Goal: Task Accomplishment & Management: Use online tool/utility

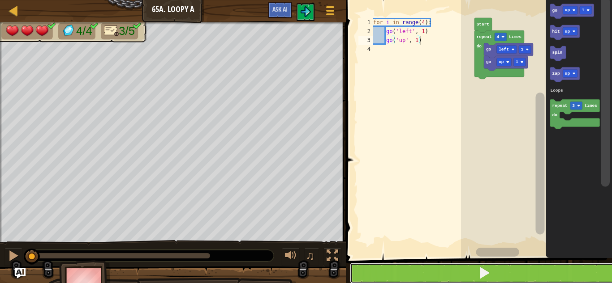
click at [499, 269] on button at bounding box center [484, 273] width 269 height 21
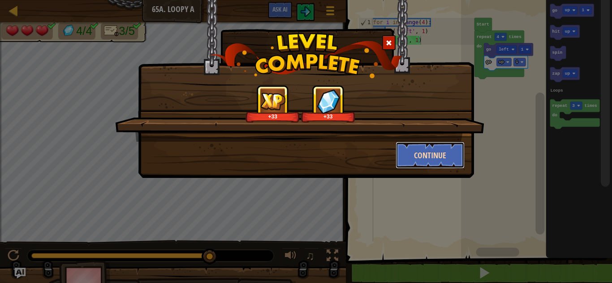
click at [449, 154] on button "Continue" at bounding box center [429, 155] width 69 height 27
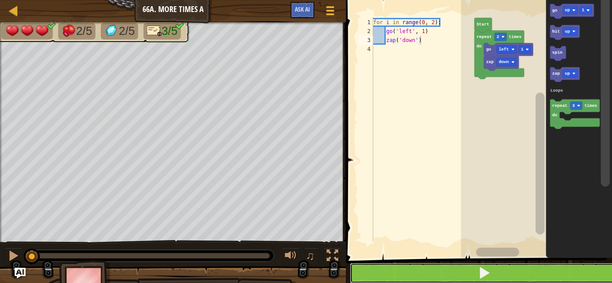
click at [489, 270] on span at bounding box center [484, 273] width 13 height 13
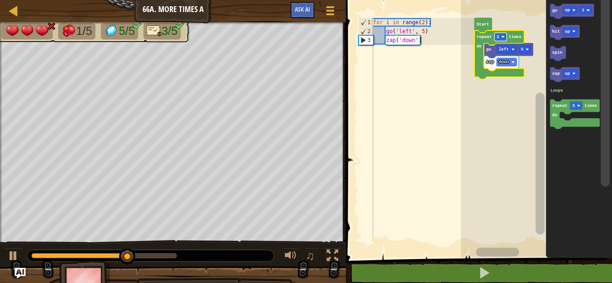
click at [499, 38] on rect "Blockly Workspace" at bounding box center [500, 37] width 12 height 8
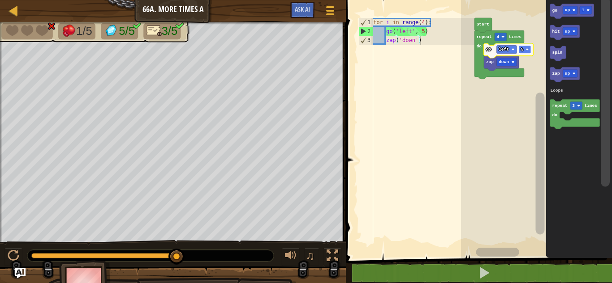
click at [525, 52] on rect "Blockly Workspace" at bounding box center [525, 50] width 12 height 8
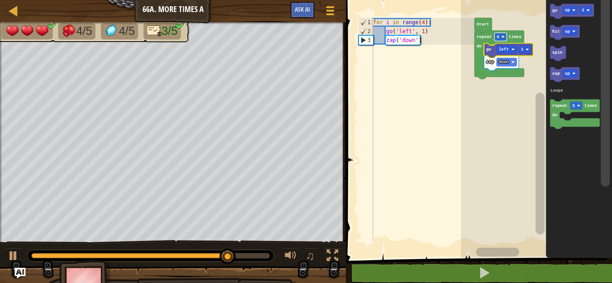
click at [498, 37] on text "4" at bounding box center [498, 36] width 3 height 5
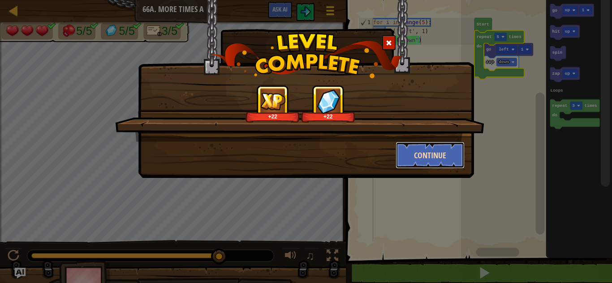
click at [442, 155] on button "Continue" at bounding box center [429, 155] width 69 height 27
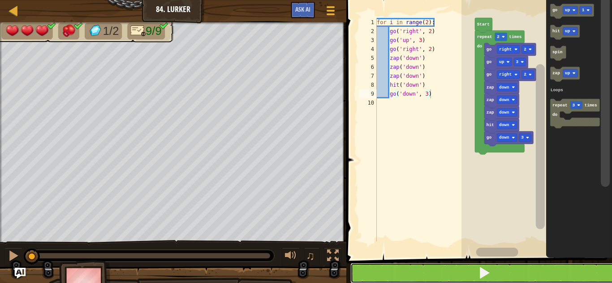
click at [511, 270] on button at bounding box center [484, 273] width 268 height 21
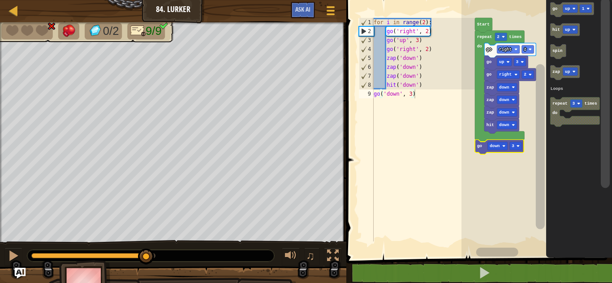
drag, startPoint x: 153, startPoint y: 257, endPoint x: 146, endPoint y: 280, distance: 24.5
click at [146, 280] on div "0/2 9/9 ♫ Cougar 0 x: 46 y: 46 x: 54 y: 46 action: die" at bounding box center [306, 162] width 612 height 281
type textarea "go('down', 3)"
click at [403, 161] on div "for i in range ( 2 ) : go ( 'right' , 2 ) go ( 'up' , 3 ) go ( 'right' , 2 ) za…" at bounding box center [423, 139] width 103 height 242
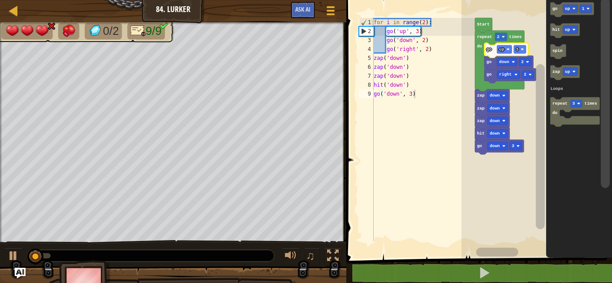
click at [486, 48] on text "go" at bounding box center [488, 49] width 5 height 5
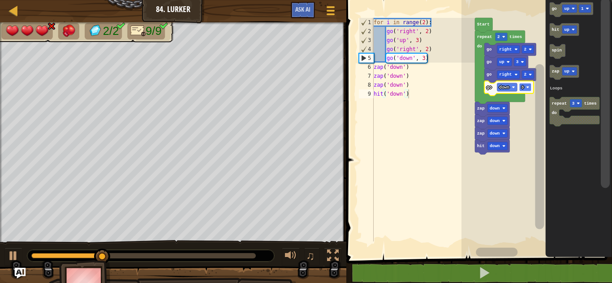
click at [526, 89] on rect "Blockly Workspace" at bounding box center [525, 87] width 12 height 8
click at [487, 87] on text "go" at bounding box center [488, 87] width 5 height 5
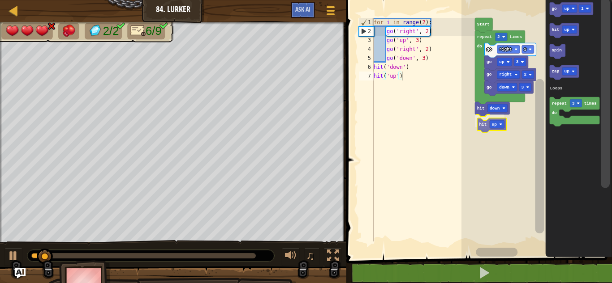
click at [485, 126] on div "Loops Start repeat 2 times do go right 2 go up 3 go right 2 go down 3 hit down …" at bounding box center [536, 127] width 150 height 263
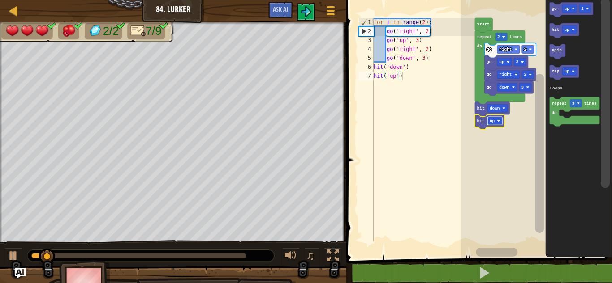
click at [494, 122] on rect "Blockly Workspace" at bounding box center [494, 121] width 15 height 8
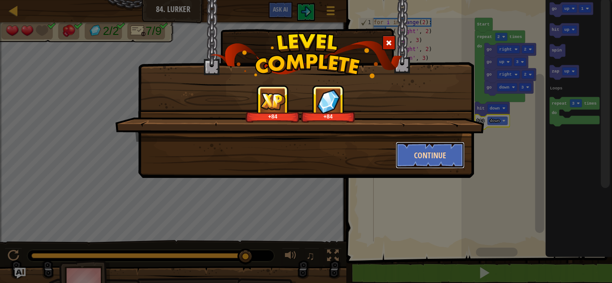
click at [445, 152] on button "Continue" at bounding box center [429, 155] width 69 height 27
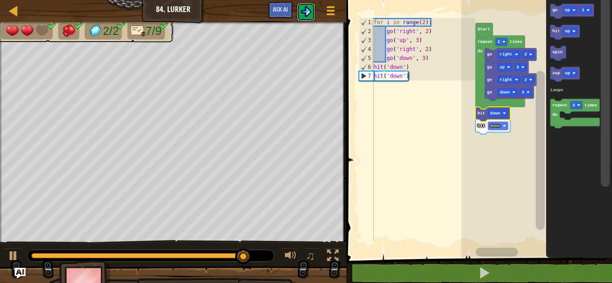
click at [309, 13] on img at bounding box center [305, 11] width 11 height 11
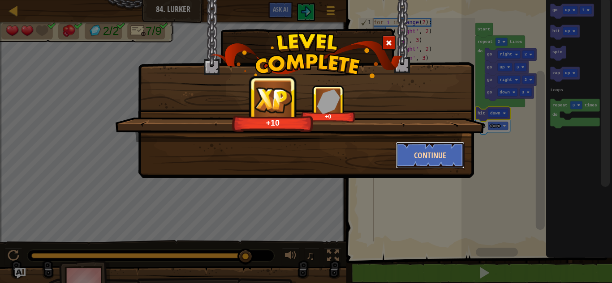
click at [422, 157] on button "Continue" at bounding box center [429, 155] width 69 height 27
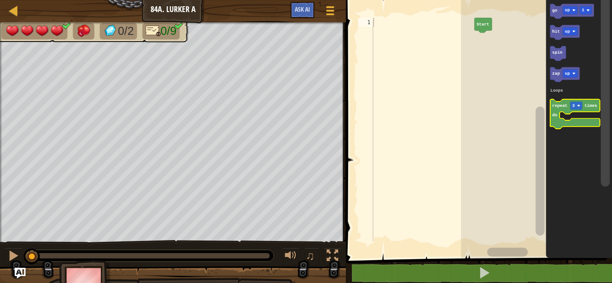
click at [562, 109] on icon "Blockly Workspace" at bounding box center [575, 114] width 50 height 30
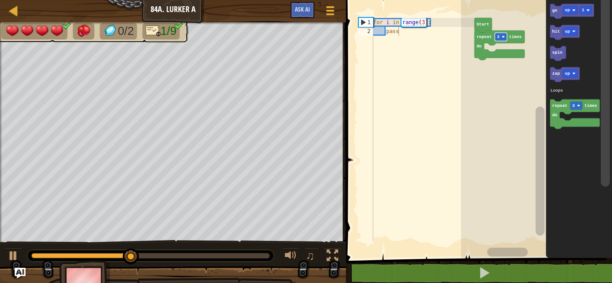
click at [503, 40] on rect "Blockly Workspace" at bounding box center [500, 37] width 12 height 8
click at [556, 13] on icon "Blockly Workspace" at bounding box center [572, 11] width 44 height 15
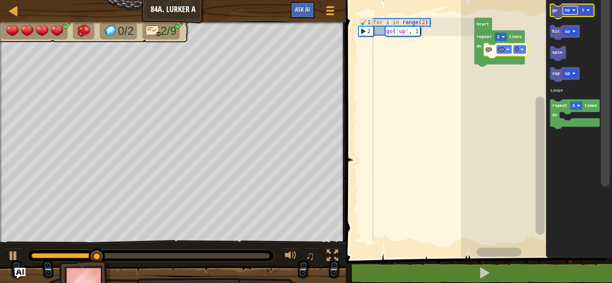
click at [571, 12] on rect "Blockly Workspace" at bounding box center [569, 10] width 15 height 8
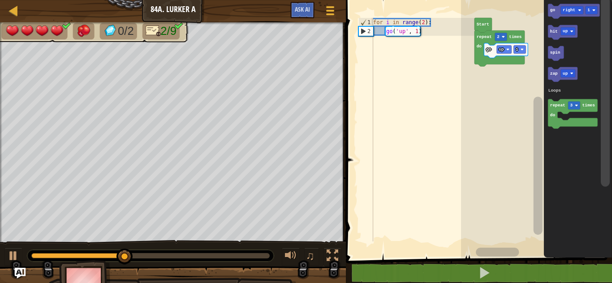
click at [553, 3] on icon "Blockly Workspace" at bounding box center [578, 127] width 68 height 263
click at [554, 12] on text "go" at bounding box center [552, 10] width 5 height 5
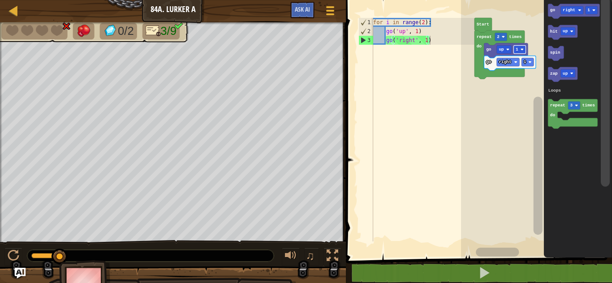
click at [518, 52] on rect "Blockly Workspace" at bounding box center [519, 50] width 12 height 8
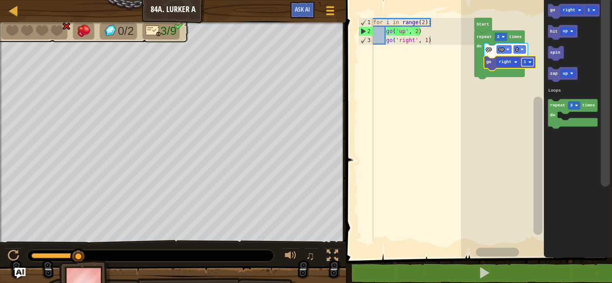
click at [524, 60] on text "1" at bounding box center [525, 62] width 3 height 5
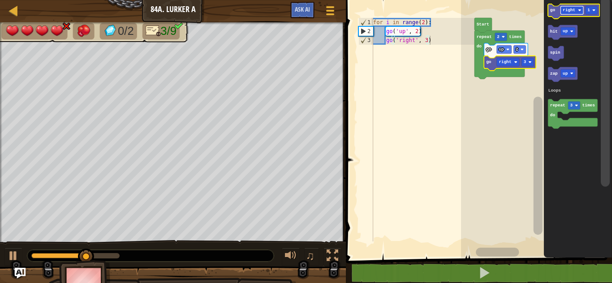
click at [575, 11] on text "right" at bounding box center [568, 10] width 13 height 5
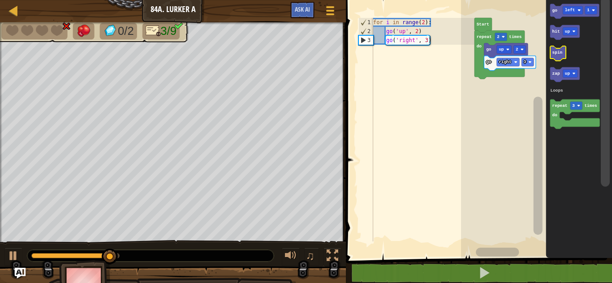
click at [552, 11] on text "go" at bounding box center [554, 10] width 5 height 5
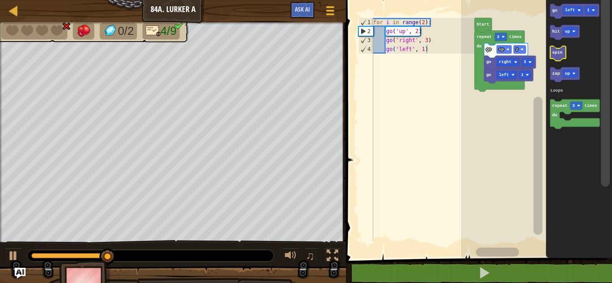
click at [0, 0] on div at bounding box center [0, 0] width 0 height 0
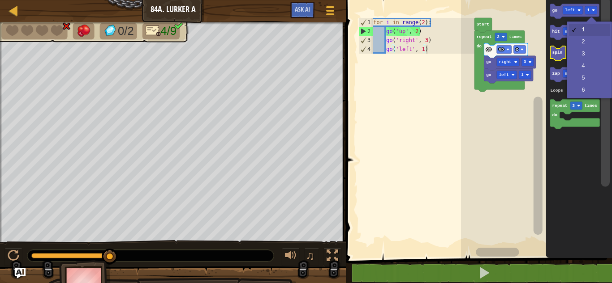
click at [586, 27] on div at bounding box center [591, 22] width 10 height 10
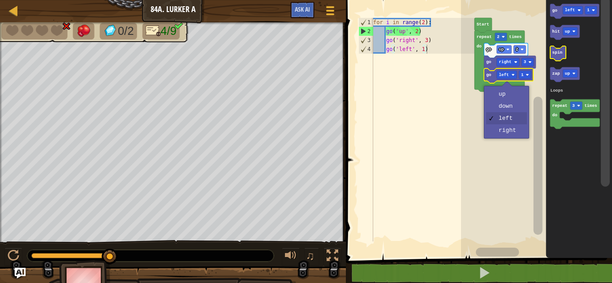
click at [516, 96] on rect "Blockly Workspace" at bounding box center [536, 127] width 151 height 263
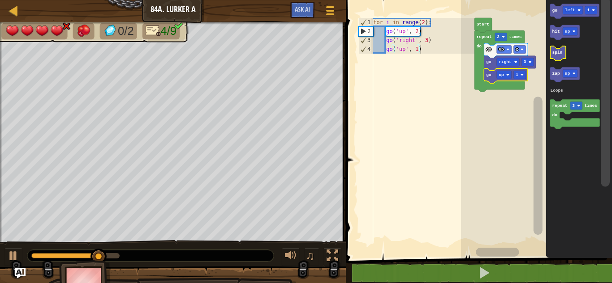
click at [547, 16] on icon "Blockly Workspace" at bounding box center [578, 127] width 66 height 263
click at [554, 15] on icon "Blockly Workspace" at bounding box center [574, 11] width 49 height 15
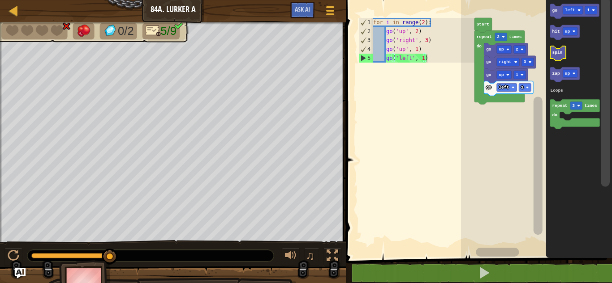
click at [0, 0] on div at bounding box center [0, 0] width 0 height 0
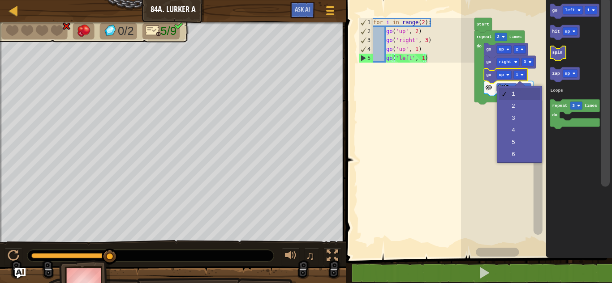
click at [520, 107] on rect "Blockly Workspace" at bounding box center [536, 127] width 151 height 263
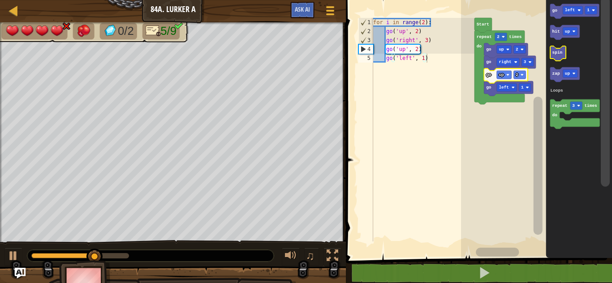
click at [0, 0] on div at bounding box center [0, 0] width 0 height 0
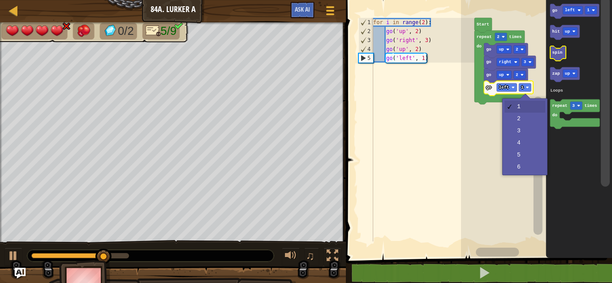
click at [529, 131] on rect "Blockly Workspace" at bounding box center [536, 127] width 151 height 263
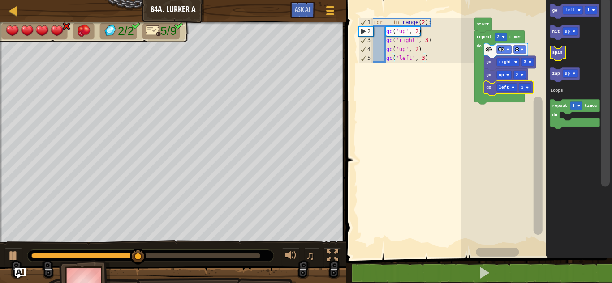
click at [572, 30] on rect "Blockly Workspace" at bounding box center [569, 31] width 15 height 8
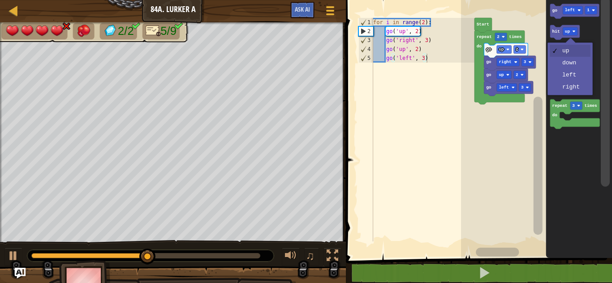
click at [577, 77] on rect "Blockly Workspace" at bounding box center [569, 73] width 15 height 8
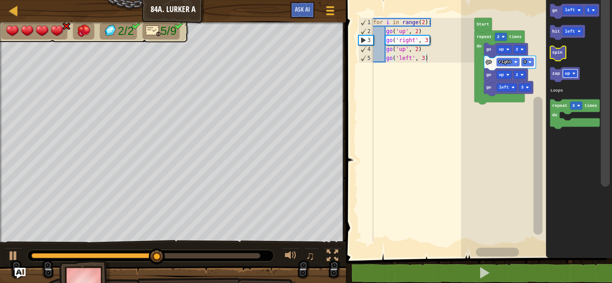
click at [554, 34] on text "hit" at bounding box center [556, 31] width 8 height 5
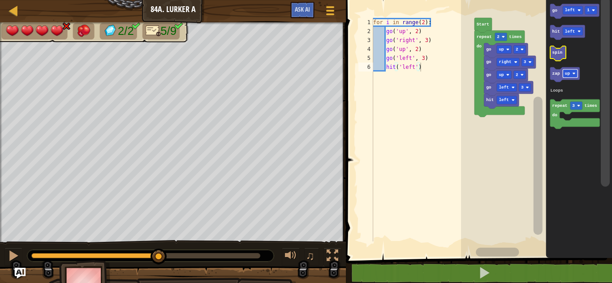
click at [553, 38] on icon "Blockly Workspace" at bounding box center [567, 32] width 35 height 15
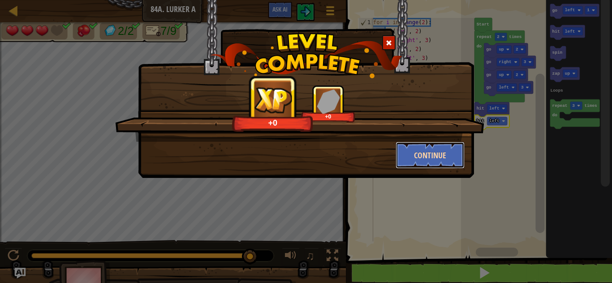
click at [444, 150] on button "Continue" at bounding box center [429, 155] width 69 height 27
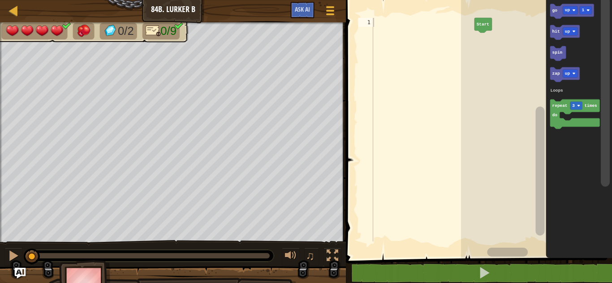
click at [444, 150] on div at bounding box center [422, 139] width 103 height 242
click at [554, 106] on text "repeat" at bounding box center [559, 105] width 15 height 5
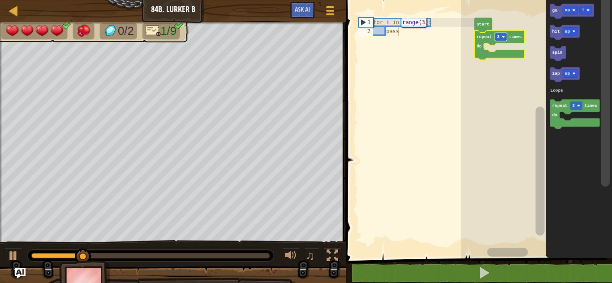
click at [501, 38] on rect "Blockly Workspace" at bounding box center [500, 37] width 12 height 8
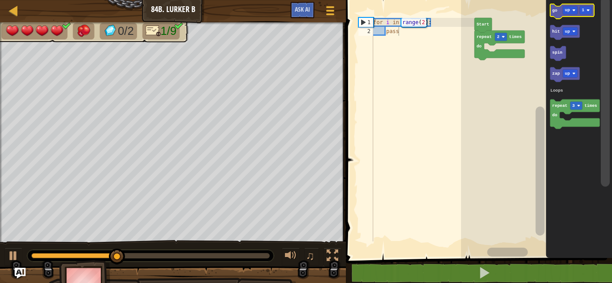
click at [556, 13] on text "go" at bounding box center [554, 10] width 5 height 5
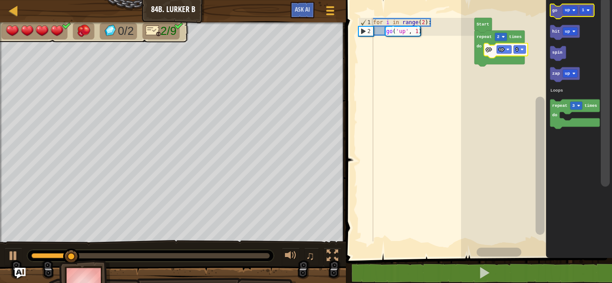
click at [568, 15] on icon "Blockly Workspace" at bounding box center [572, 11] width 44 height 15
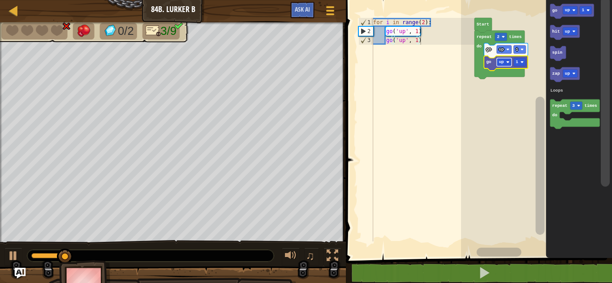
click at [506, 61] on rect "Blockly Workspace" at bounding box center [504, 62] width 15 height 8
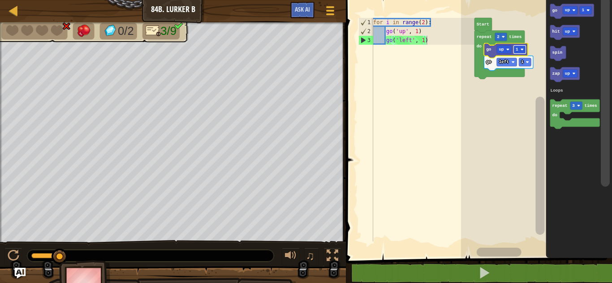
click at [520, 49] on rect "Blockly Workspace" at bounding box center [519, 50] width 12 height 8
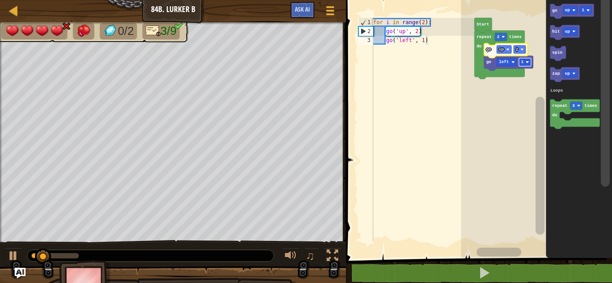
click at [524, 62] on rect "Blockly Workspace" at bounding box center [525, 62] width 12 height 8
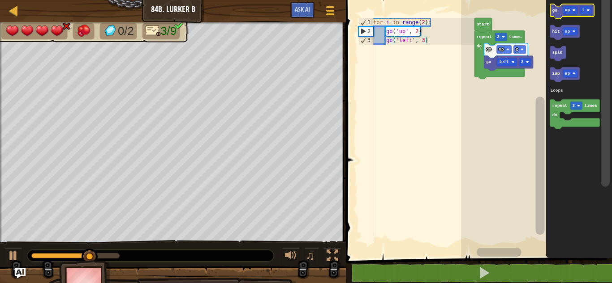
click at [569, 6] on icon "Blockly Workspace" at bounding box center [572, 11] width 44 height 15
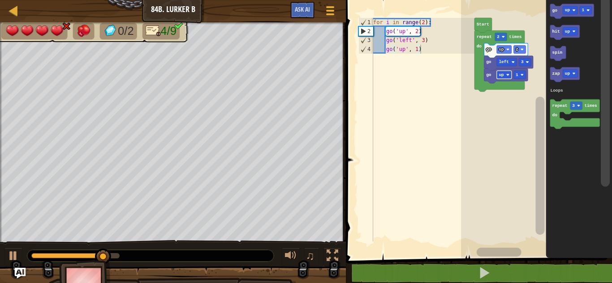
click at [502, 75] on text "up" at bounding box center [500, 75] width 5 height 5
click at [529, 72] on rect "Blockly Workspace" at bounding box center [527, 75] width 12 height 8
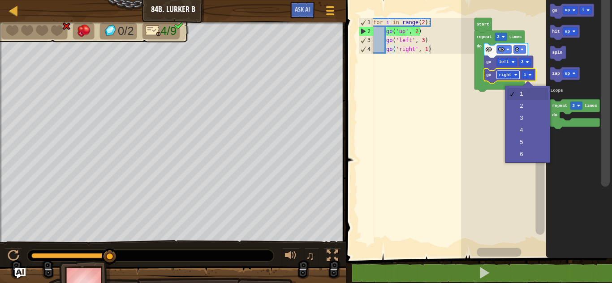
click at [508, 75] on text "right" at bounding box center [504, 75] width 13 height 5
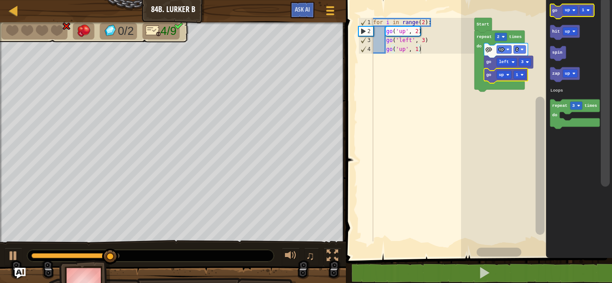
click at [555, 11] on text "go" at bounding box center [554, 10] width 5 height 5
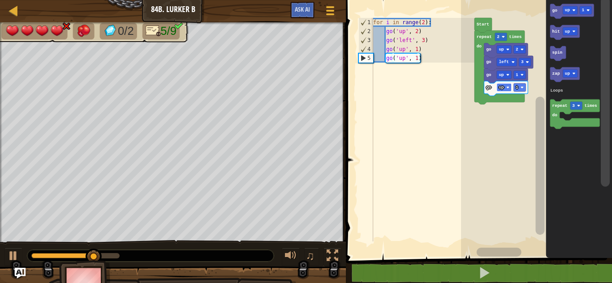
click at [507, 89] on image "Blockly Workspace" at bounding box center [507, 87] width 3 height 3
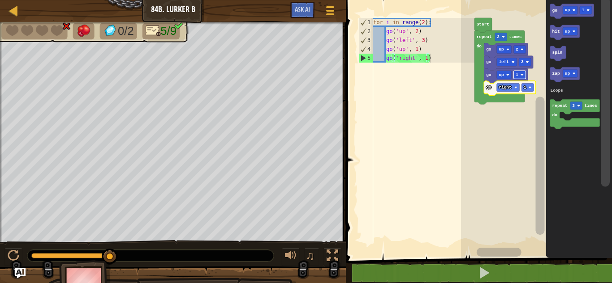
click at [522, 77] on rect "Blockly Workspace" at bounding box center [519, 75] width 12 height 8
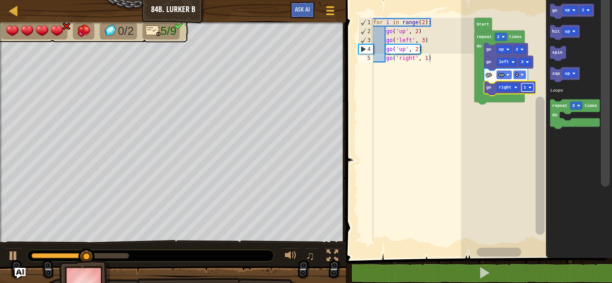
click at [525, 87] on text "1" at bounding box center [525, 87] width 3 height 5
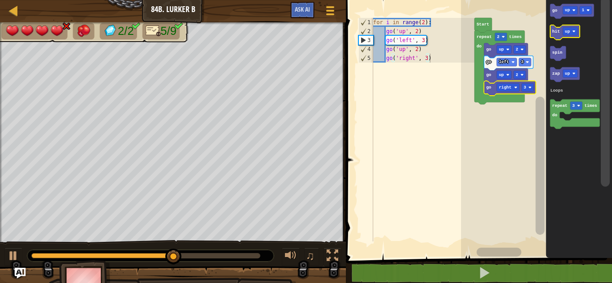
click at [555, 34] on icon "Blockly Workspace" at bounding box center [565, 32] width 30 height 15
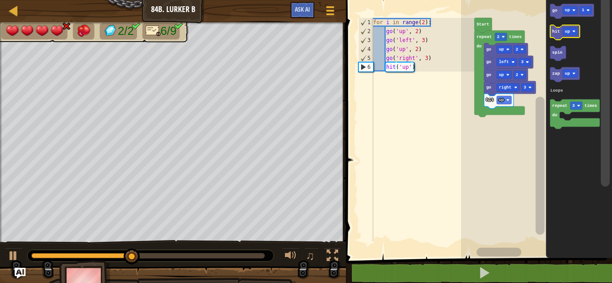
click at [555, 34] on icon "Blockly Workspace" at bounding box center [565, 32] width 30 height 15
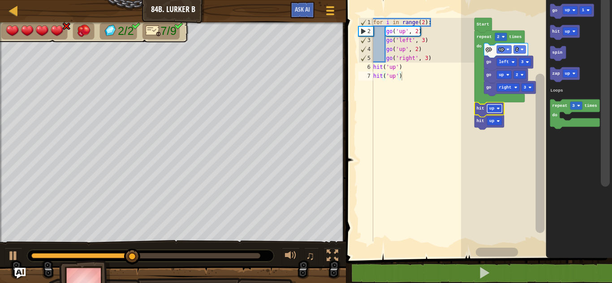
click at [490, 109] on text "up" at bounding box center [491, 108] width 5 height 5
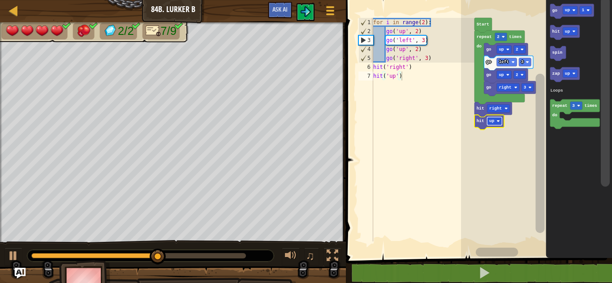
click at [493, 122] on text "up" at bounding box center [491, 121] width 5 height 5
click at [17, 255] on div at bounding box center [14, 256] width 12 height 12
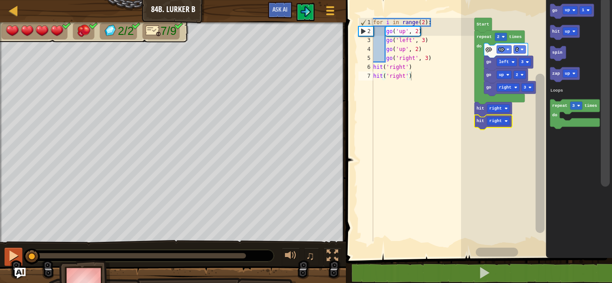
drag, startPoint x: 170, startPoint y: 257, endPoint x: 22, endPoint y: 253, distance: 148.3
click at [22, 253] on div "♫" at bounding box center [173, 253] width 346 height 27
click at [7, 257] on button at bounding box center [13, 257] width 18 height 18
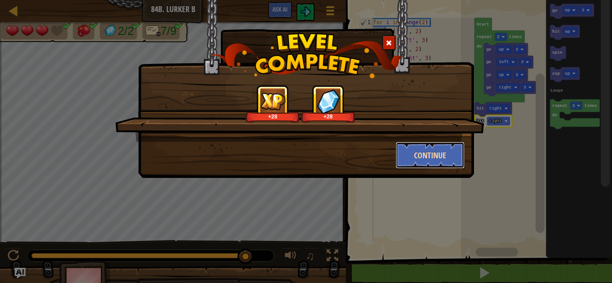
click at [427, 149] on button "Continue" at bounding box center [429, 155] width 69 height 27
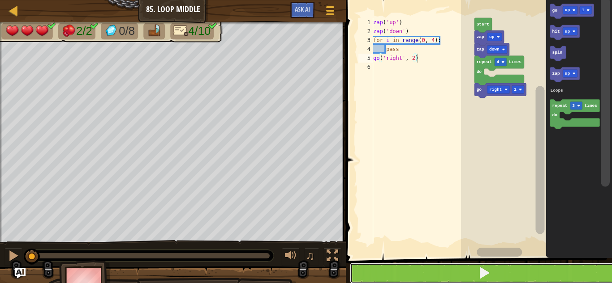
click at [429, 279] on button at bounding box center [484, 273] width 269 height 21
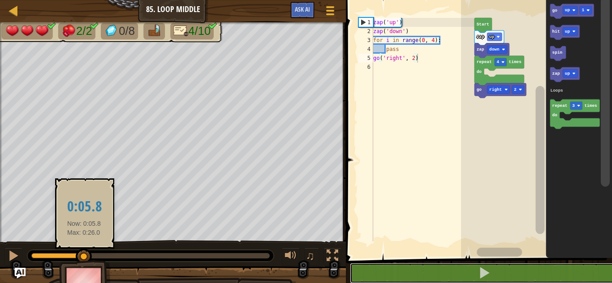
drag, startPoint x: 266, startPoint y: 256, endPoint x: 84, endPoint y: 257, distance: 182.3
click at [84, 257] on div at bounding box center [84, 257] width 16 height 16
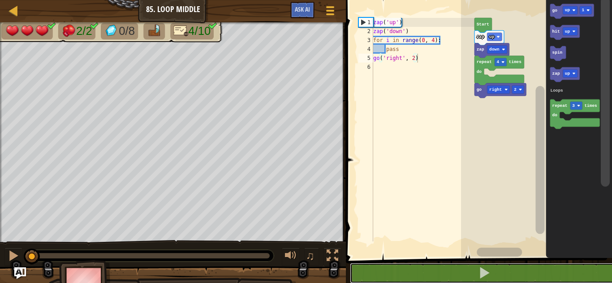
drag, startPoint x: 84, startPoint y: 258, endPoint x: 20, endPoint y: 268, distance: 65.2
click at [20, 268] on div "Map Junior 85. Loop Middle Game Menu Ask AI 1 ההההההההההההההההההההההההההההההההה…" at bounding box center [306, 141] width 612 height 283
click at [555, 43] on icon "Blockly Workspace" at bounding box center [578, 127] width 66 height 263
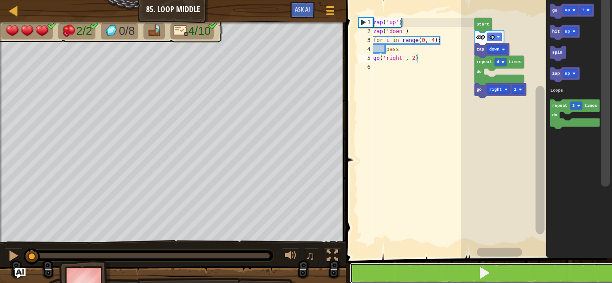
click at [448, 276] on button at bounding box center [484, 273] width 269 height 21
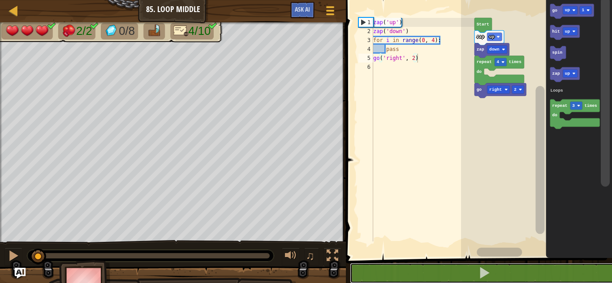
drag, startPoint x: 99, startPoint y: 257, endPoint x: 39, endPoint y: 282, distance: 65.1
click at [39, 282] on div "2/2 0/8 4/10 ♫ Cougar 3 x: 6 y: 22 No target action: power-up" at bounding box center [306, 162] width 612 height 281
drag, startPoint x: 47, startPoint y: 258, endPoint x: 17, endPoint y: 262, distance: 29.3
click at [17, 262] on div "♫" at bounding box center [173, 253] width 346 height 27
drag, startPoint x: 93, startPoint y: 257, endPoint x: 9, endPoint y: 255, distance: 84.2
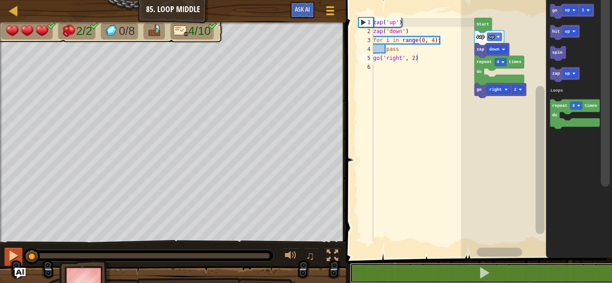
click at [9, 255] on div "♫" at bounding box center [173, 253] width 346 height 27
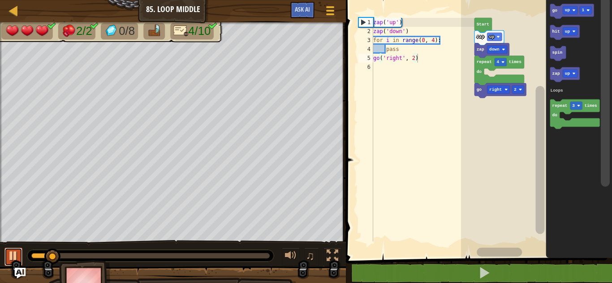
click at [9, 256] on div at bounding box center [14, 256] width 12 height 12
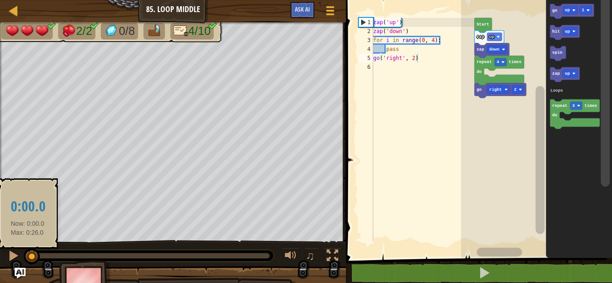
drag, startPoint x: 51, startPoint y: 254, endPoint x: 26, endPoint y: 253, distance: 24.6
click at [26, 253] on div at bounding box center [32, 257] width 16 height 16
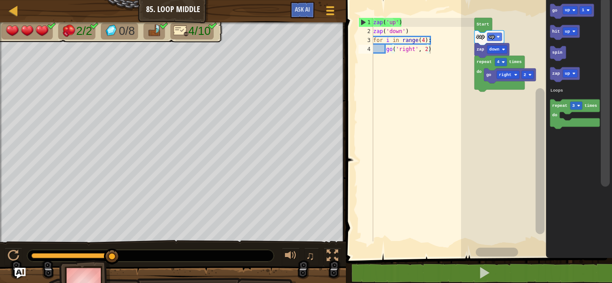
click at [493, 99] on div "Loops zap down repeat 4 times do go right 2 zap up Start go up 1 hit up spin za…" at bounding box center [536, 127] width 151 height 263
click at [546, 47] on icon "go up 1 hit up spin zap up repeat 3 times do Loops" at bounding box center [578, 127] width 66 height 263
click at [555, 10] on text "go" at bounding box center [554, 10] width 5 height 5
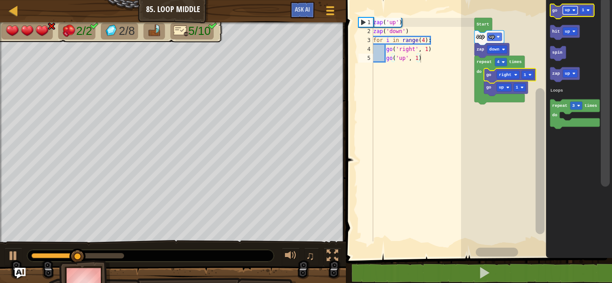
click at [573, 13] on rect "Blockly Workspace" at bounding box center [569, 10] width 15 height 8
click at [594, 12] on rect "Blockly Workspace" at bounding box center [591, 10] width 12 height 8
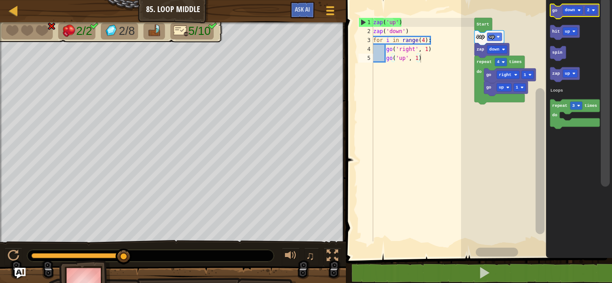
click at [559, 14] on icon "Blockly Workspace" at bounding box center [574, 11] width 49 height 15
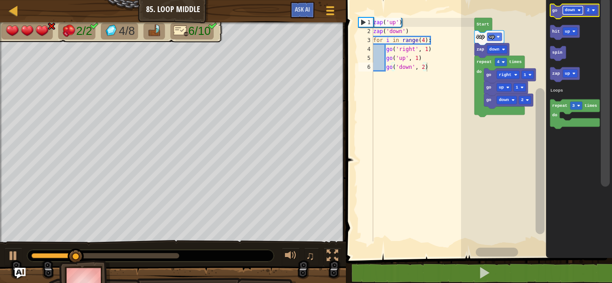
click at [579, 12] on rect "Blockly Workspace" at bounding box center [572, 10] width 20 height 8
click at [589, 15] on icon "Blockly Workspace" at bounding box center [572, 11] width 44 height 15
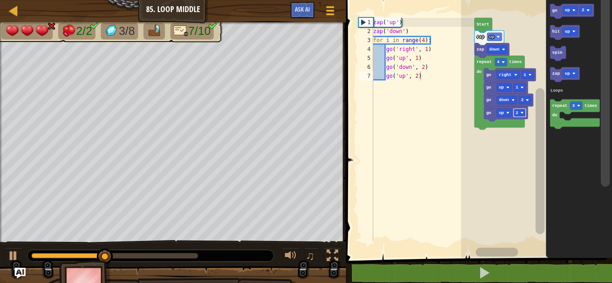
click at [521, 115] on rect "Blockly Workspace" at bounding box center [519, 113] width 12 height 8
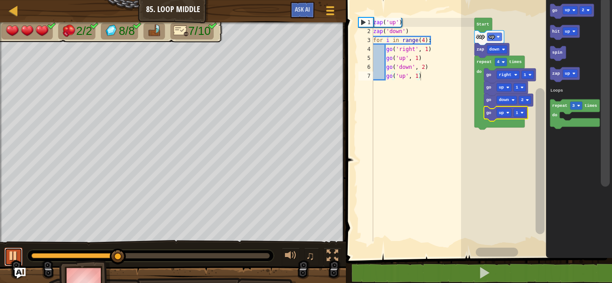
click at [18, 257] on div at bounding box center [14, 256] width 12 height 12
click at [493, 144] on rect "Blockly Workspace" at bounding box center [536, 127] width 151 height 263
click at [489, 141] on rect "Blockly Workspace" at bounding box center [536, 127] width 151 height 263
click at [575, 11] on image "Blockly Workspace" at bounding box center [573, 10] width 3 height 3
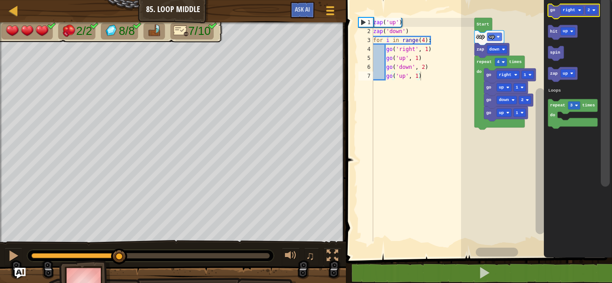
click at [550, 13] on icon "Blockly Workspace" at bounding box center [573, 11] width 51 height 15
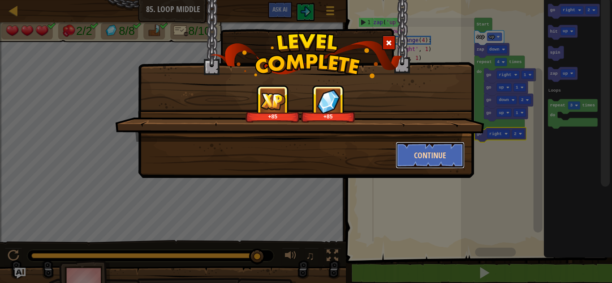
click at [438, 153] on button "Continue" at bounding box center [429, 155] width 69 height 27
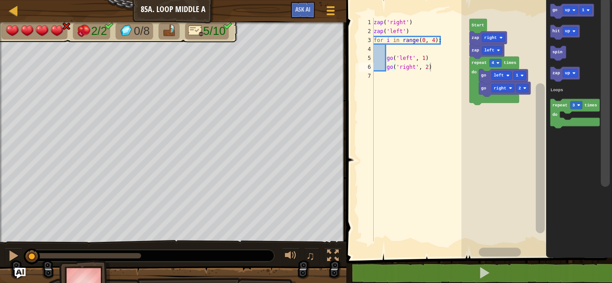
click at [496, 39] on text "right" at bounding box center [490, 37] width 13 height 5
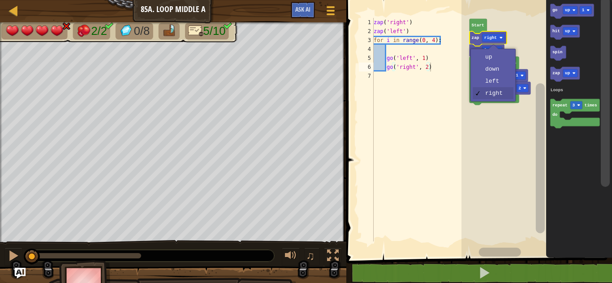
click at [522, 20] on rect "Blockly Workspace" at bounding box center [536, 127] width 150 height 263
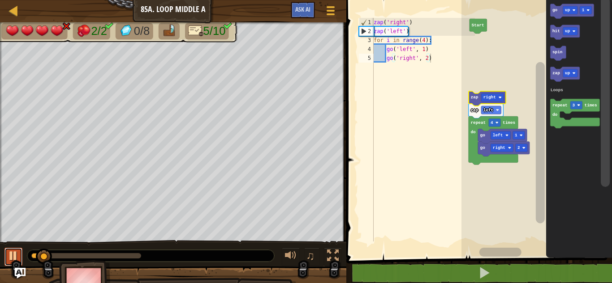
click at [13, 260] on div at bounding box center [14, 256] width 12 height 12
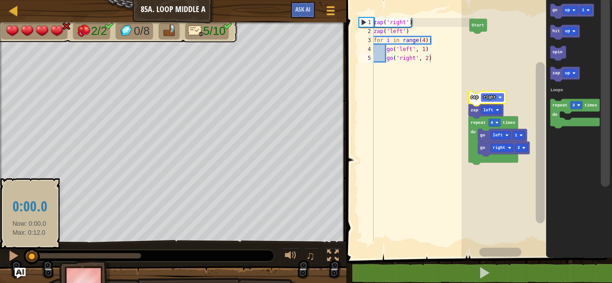
drag, startPoint x: 45, startPoint y: 258, endPoint x: 28, endPoint y: 257, distance: 17.5
click at [28, 257] on div at bounding box center [32, 257] width 16 height 16
click at [578, 5] on icon "Blockly Workspace" at bounding box center [571, 11] width 43 height 15
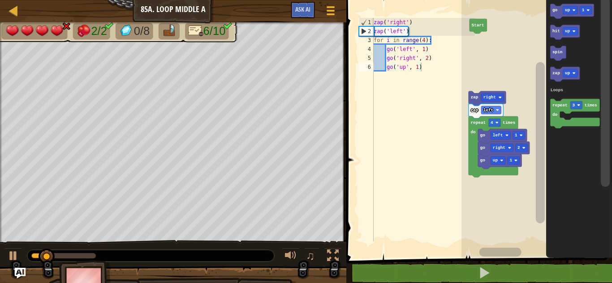
click at [487, 160] on icon "Blockly Workspace" at bounding box center [498, 161] width 43 height 15
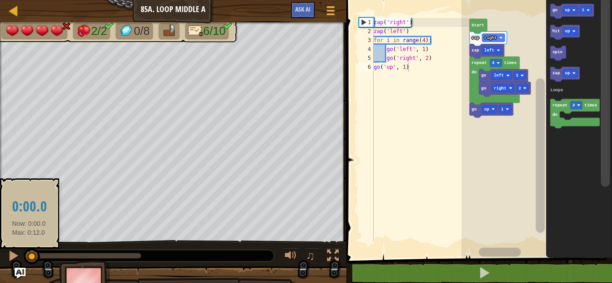
drag, startPoint x: 82, startPoint y: 253, endPoint x: 27, endPoint y: 260, distance: 54.7
click at [27, 260] on div at bounding box center [32, 257] width 16 height 16
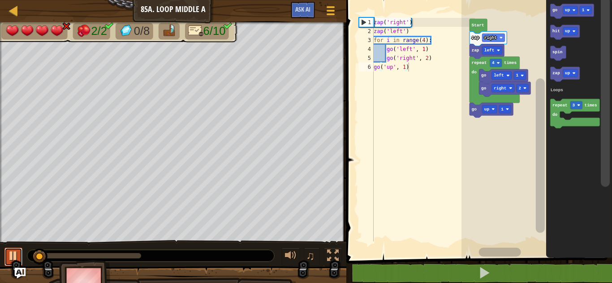
click at [17, 257] on div at bounding box center [14, 256] width 12 height 12
drag, startPoint x: 39, startPoint y: 255, endPoint x: 17, endPoint y: 256, distance: 22.0
click at [17, 256] on div "♫" at bounding box center [173, 253] width 346 height 27
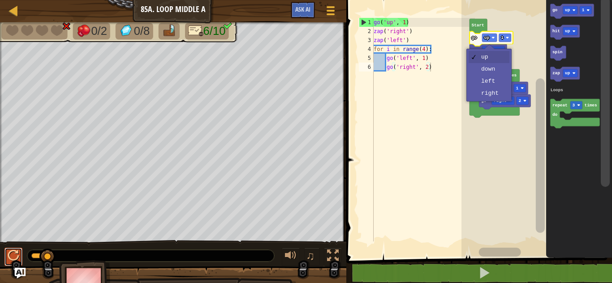
click at [12, 252] on div at bounding box center [14, 256] width 12 height 12
click at [9, 256] on div at bounding box center [14, 256] width 12 height 12
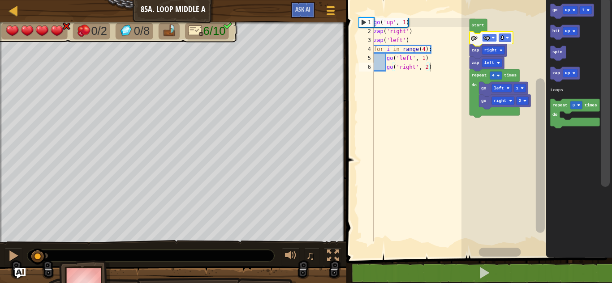
click at [489, 35] on rect "Blockly Workspace" at bounding box center [489, 38] width 15 height 8
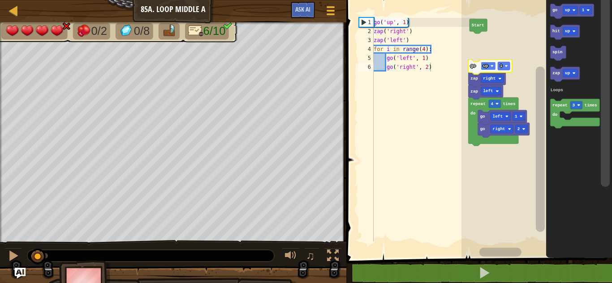
click at [486, 67] on text "up" at bounding box center [485, 66] width 5 height 5
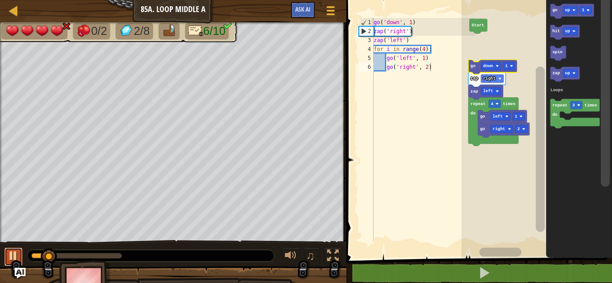
click at [9, 254] on div at bounding box center [14, 256] width 12 height 12
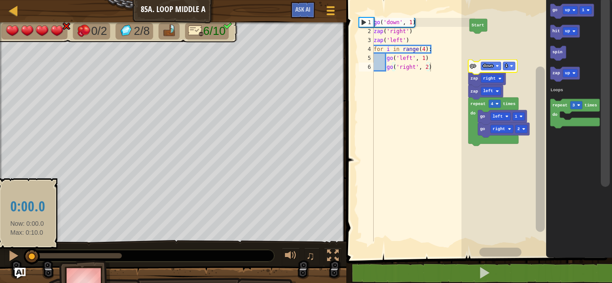
drag, startPoint x: 53, startPoint y: 258, endPoint x: 24, endPoint y: 260, distance: 28.7
click at [24, 260] on div at bounding box center [32, 257] width 16 height 16
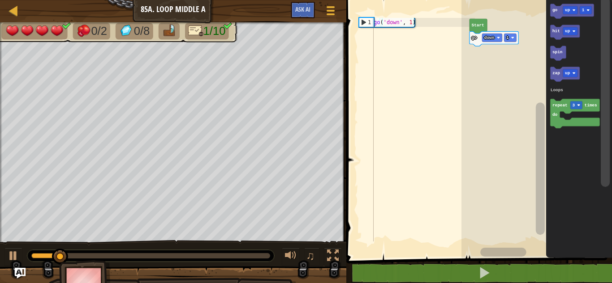
click at [0, 0] on div at bounding box center [0, 0] width 0 height 0
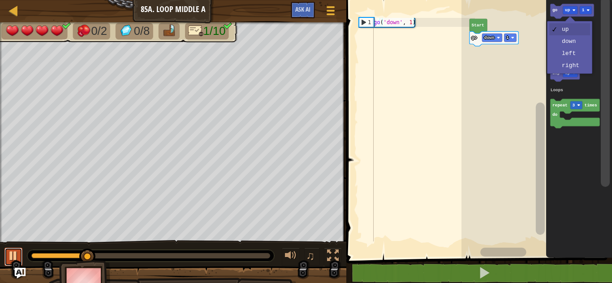
click at [18, 255] on div at bounding box center [14, 256] width 12 height 12
click at [571, 53] on icon "Blockly Workspace" at bounding box center [578, 127] width 66 height 263
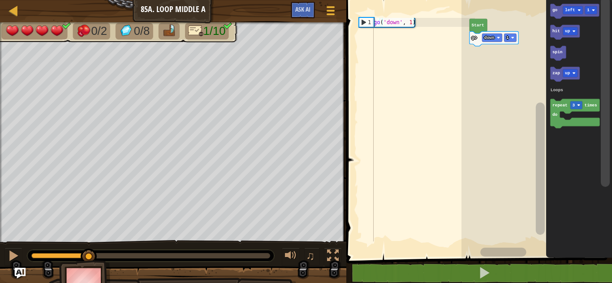
click at [558, 11] on icon "Blockly Workspace" at bounding box center [574, 11] width 49 height 15
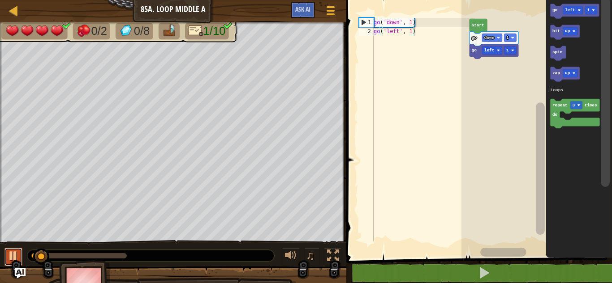
click at [9, 256] on div at bounding box center [14, 256] width 12 height 12
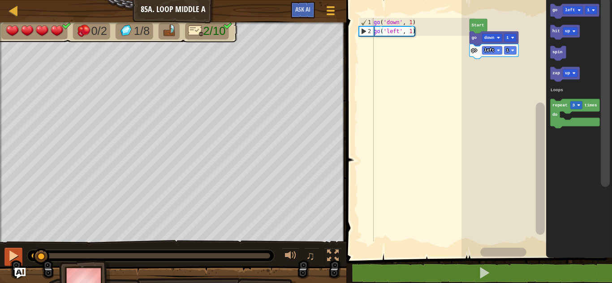
click at [0, 0] on div at bounding box center [0, 0] width 0 height 0
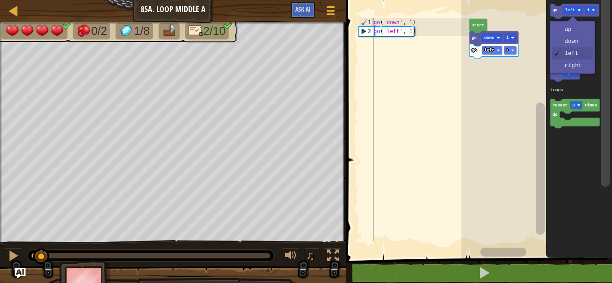
click at [570, 65] on icon "Blockly Workspace" at bounding box center [578, 127] width 66 height 263
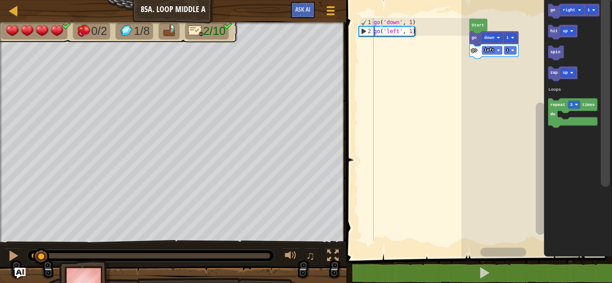
click at [549, 15] on icon "Blockly Workspace" at bounding box center [573, 11] width 51 height 15
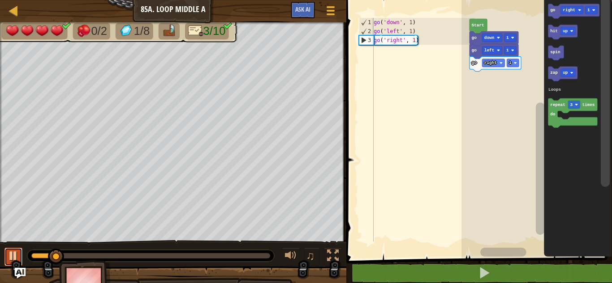
click at [16, 256] on div at bounding box center [14, 256] width 12 height 12
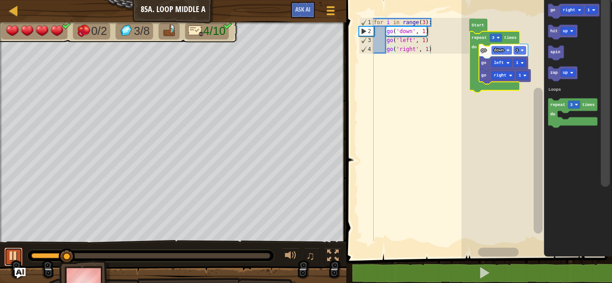
click at [15, 257] on div at bounding box center [14, 256] width 12 height 12
click at [0, 0] on div at bounding box center [0, 0] width 0 height 0
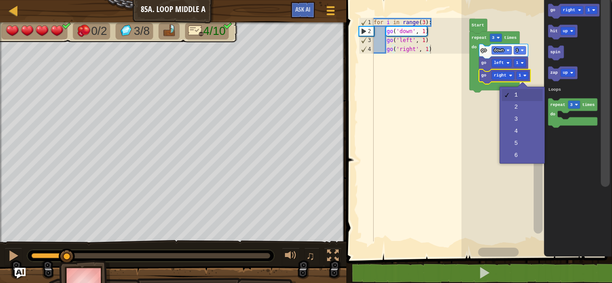
click at [520, 109] on rect "Blockly Workspace" at bounding box center [536, 127] width 150 height 263
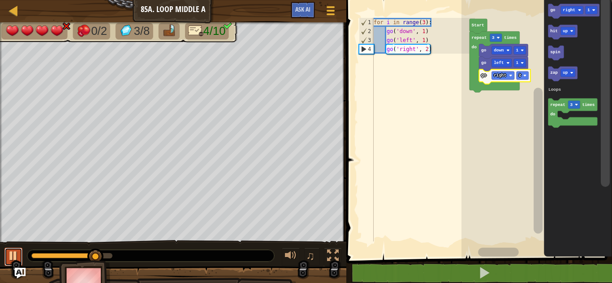
click at [10, 254] on div at bounding box center [14, 256] width 12 height 12
click at [503, 73] on rect "Blockly Workspace" at bounding box center [502, 76] width 23 height 8
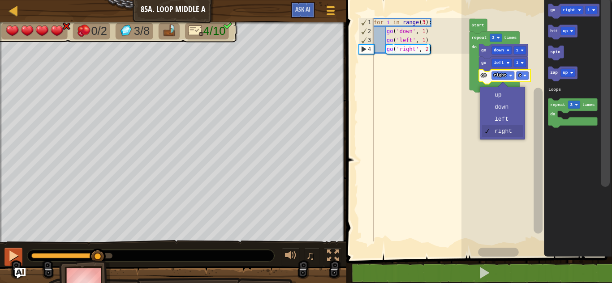
click at [500, 183] on rect "Blockly Workspace" at bounding box center [536, 127] width 150 height 263
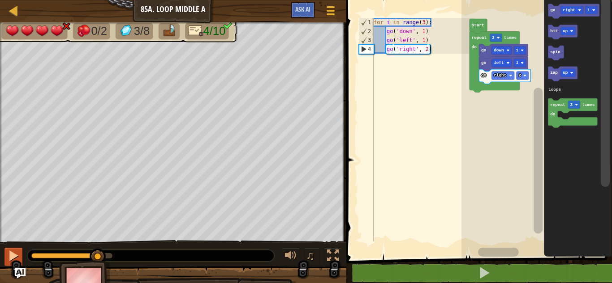
click at [0, 0] on div at bounding box center [0, 0] width 0 height 0
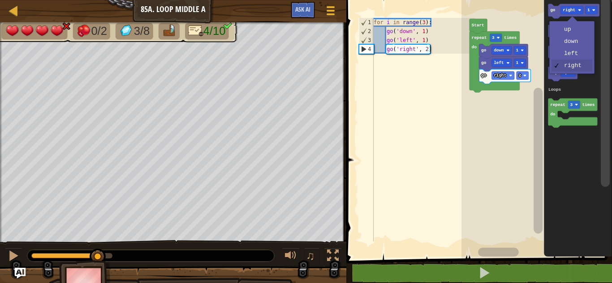
click at [576, 54] on icon "Blockly Workspace" at bounding box center [578, 127] width 68 height 263
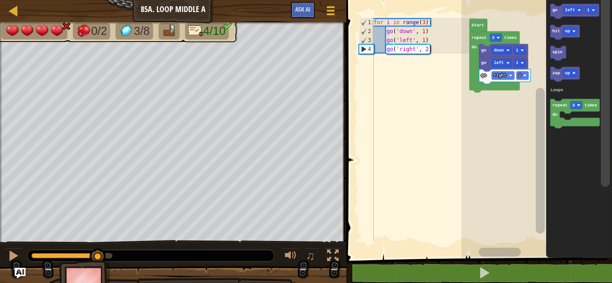
click at [555, 14] on icon "Blockly Workspace" at bounding box center [574, 11] width 49 height 15
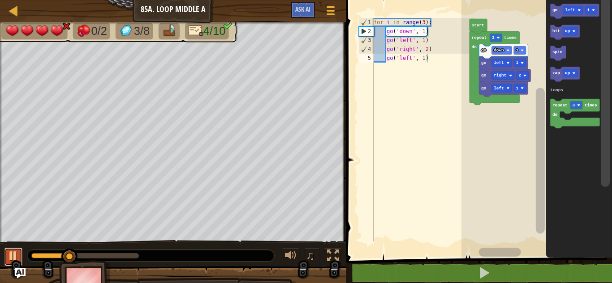
click at [21, 261] on button at bounding box center [13, 257] width 18 height 18
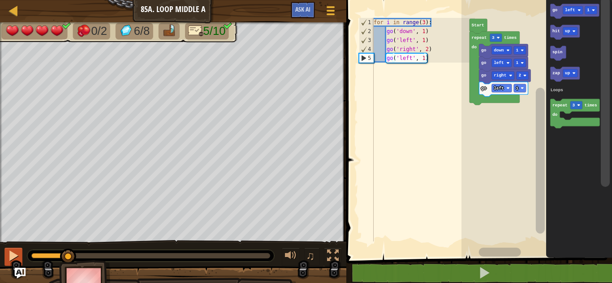
click at [0, 0] on div at bounding box center [0, 0] width 0 height 0
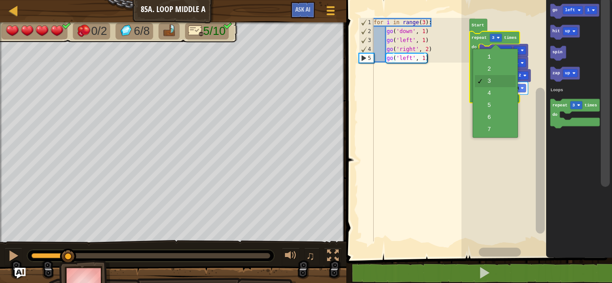
click at [499, 97] on icon "Blockly Workspace" at bounding box center [494, 67] width 50 height 73
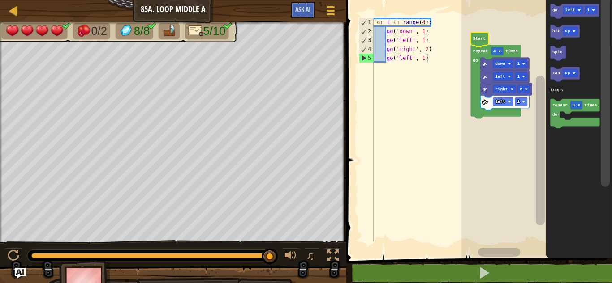
click at [0, 0] on div at bounding box center [0, 0] width 0 height 0
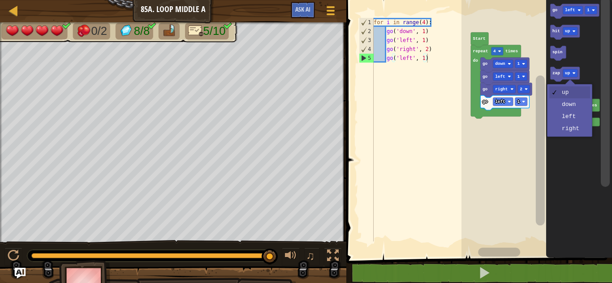
click at [579, 132] on icon "Blockly Workspace" at bounding box center [578, 127] width 66 height 263
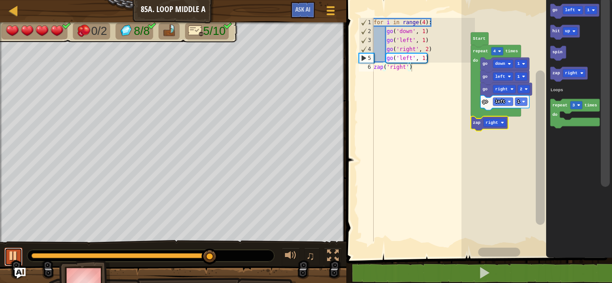
click at [12, 256] on div at bounding box center [14, 256] width 12 height 12
click at [570, 15] on icon "Blockly Workspace" at bounding box center [574, 11] width 49 height 15
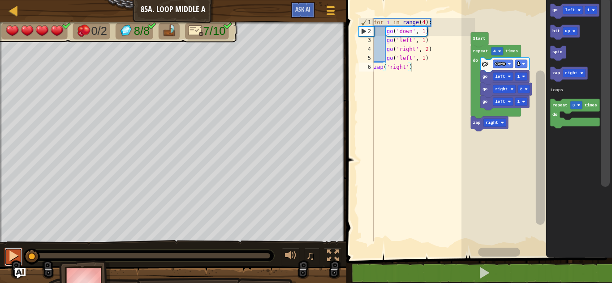
click at [12, 258] on div at bounding box center [14, 256] width 12 height 12
click at [0, 0] on div at bounding box center [0, 0] width 0 height 0
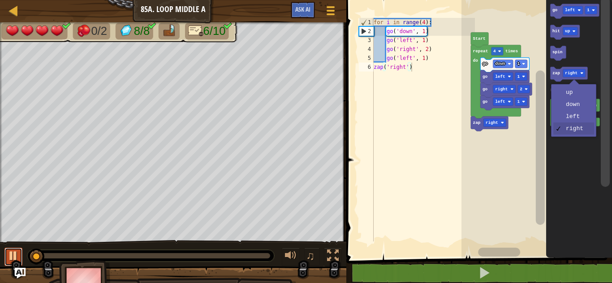
click at [12, 256] on div at bounding box center [14, 256] width 12 height 12
click at [573, 115] on rect "Blockly Workspace" at bounding box center [574, 114] width 49 height 30
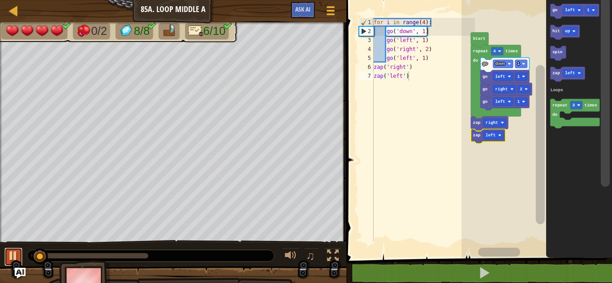
click at [10, 256] on div at bounding box center [14, 256] width 12 height 12
click at [0, 0] on div at bounding box center [0, 0] width 0 height 0
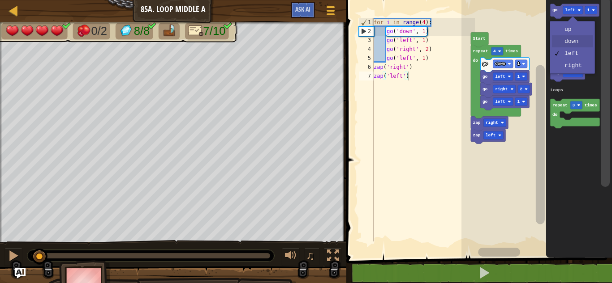
click at [577, 44] on icon "Blockly Workspace" at bounding box center [578, 127] width 66 height 263
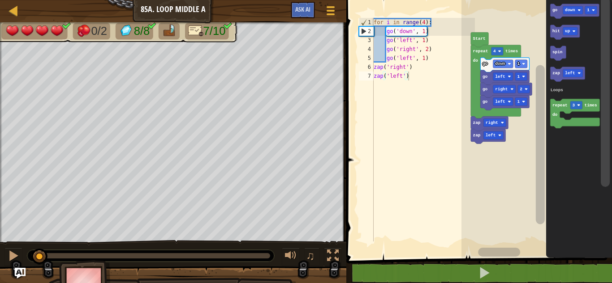
click at [587, 17] on icon "Blockly Workspace" at bounding box center [574, 11] width 49 height 15
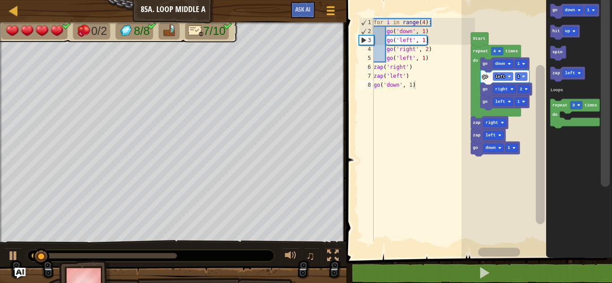
click at [0, 0] on div at bounding box center [0, 0] width 0 height 0
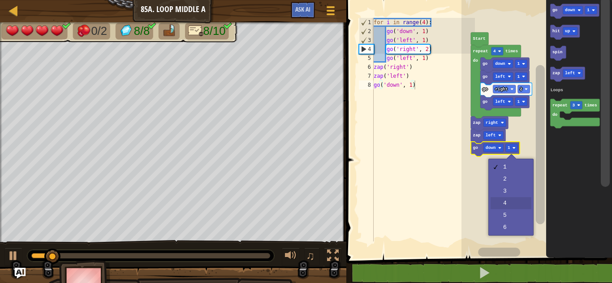
click at [514, 205] on rect "Blockly Workspace" at bounding box center [536, 127] width 150 height 263
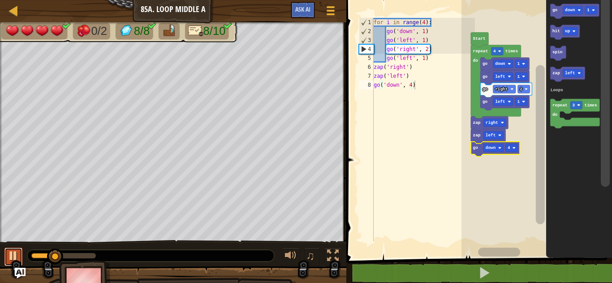
click at [15, 254] on div at bounding box center [14, 256] width 12 height 12
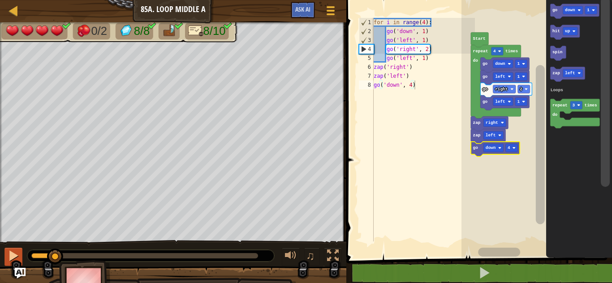
click at [495, 148] on text "down" at bounding box center [490, 148] width 10 height 5
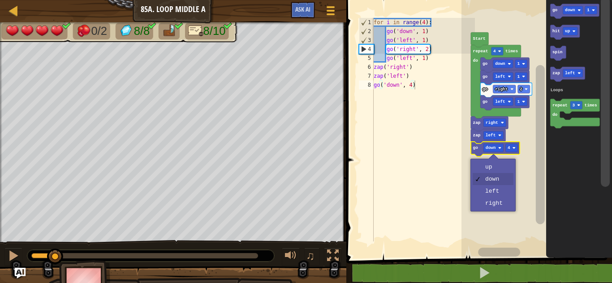
click at [492, 163] on rect "Blockly Workspace" at bounding box center [536, 127] width 150 height 263
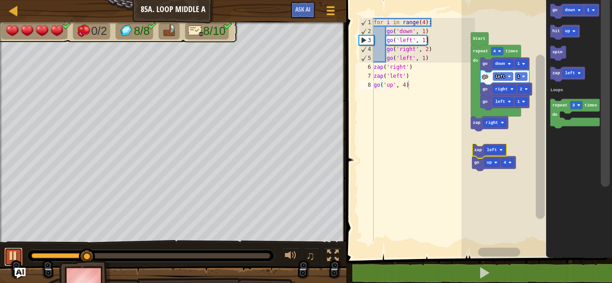
click at [21, 257] on button at bounding box center [13, 257] width 18 height 18
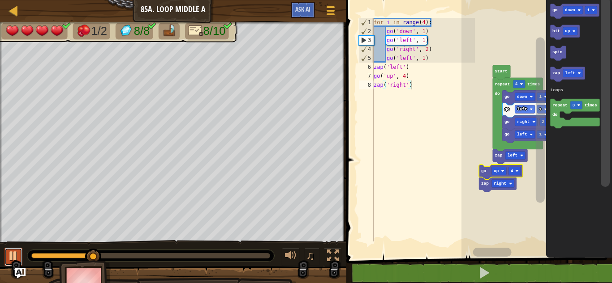
click at [11, 260] on div at bounding box center [14, 256] width 12 height 12
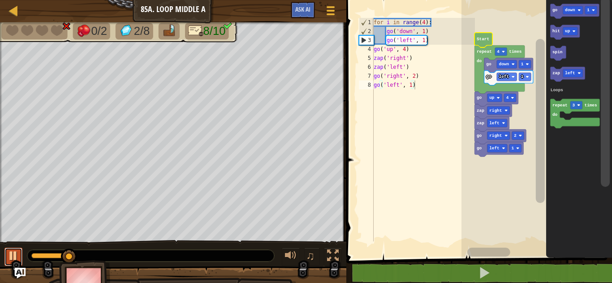
click at [12, 262] on div at bounding box center [14, 256] width 12 height 12
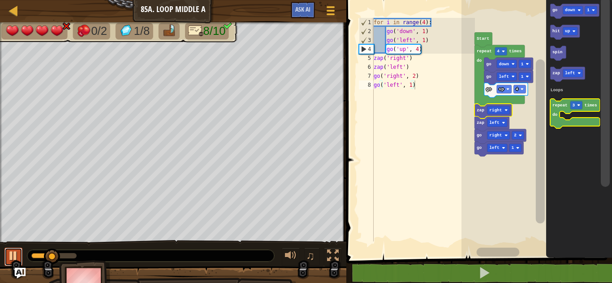
click at [15, 257] on div at bounding box center [14, 256] width 12 height 12
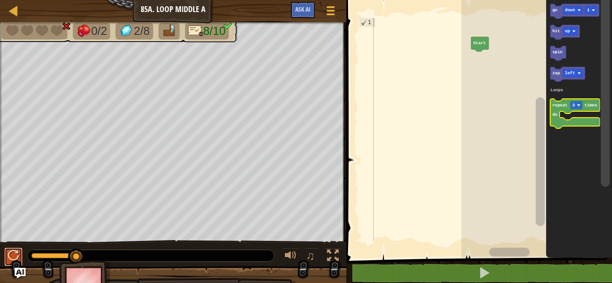
click at [13, 256] on div at bounding box center [14, 256] width 12 height 12
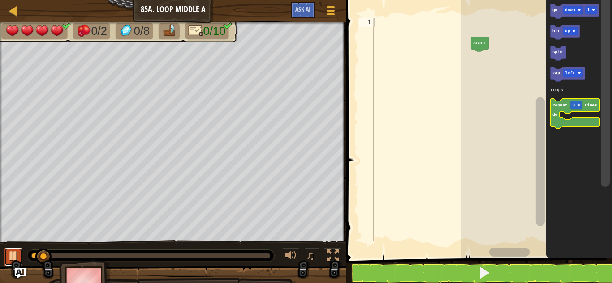
click at [18, 255] on div at bounding box center [14, 256] width 12 height 12
drag, startPoint x: 46, startPoint y: 254, endPoint x: 31, endPoint y: 256, distance: 14.9
click at [31, 256] on div at bounding box center [34, 257] width 16 height 16
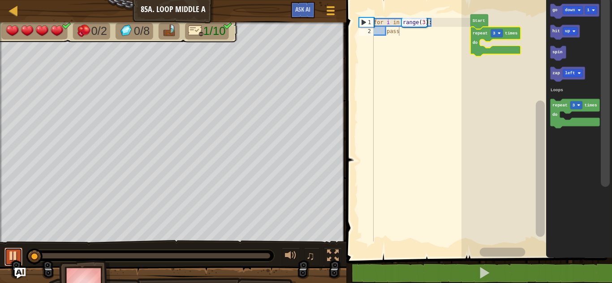
click at [10, 255] on div at bounding box center [14, 256] width 12 height 12
click at [503, 29] on icon "Blockly Workspace" at bounding box center [495, 42] width 50 height 30
click at [492, 32] on rect "Blockly Workspace" at bounding box center [496, 33] width 12 height 8
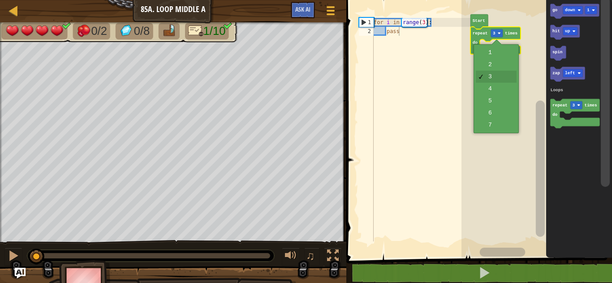
click at [503, 89] on rect "Blockly Workspace" at bounding box center [536, 127] width 150 height 263
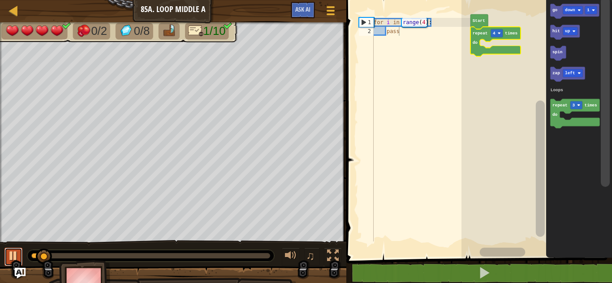
click at [18, 255] on div at bounding box center [14, 256] width 12 height 12
click at [13, 12] on div at bounding box center [13, 10] width 11 height 11
